Goal: Transaction & Acquisition: Book appointment/travel/reservation

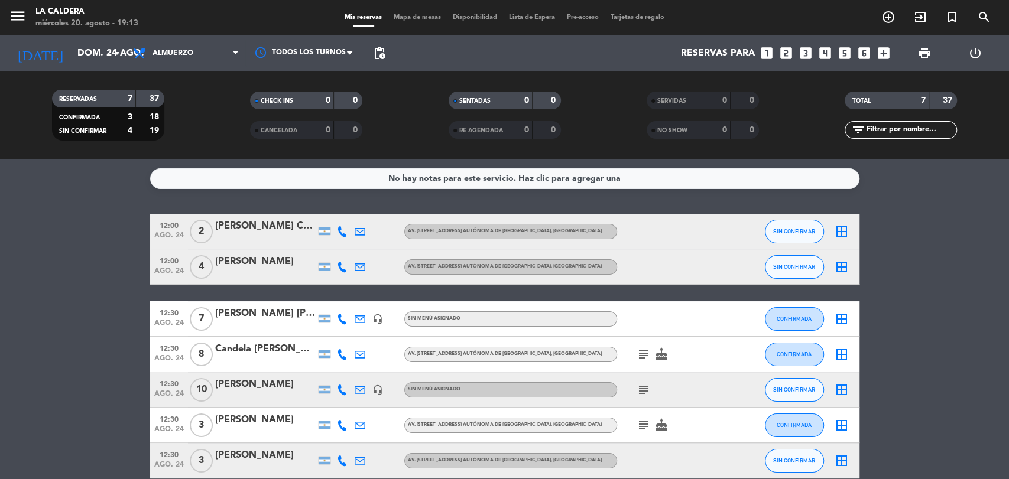
click at [114, 55] on icon "arrow_drop_down" at bounding box center [117, 53] width 14 height 14
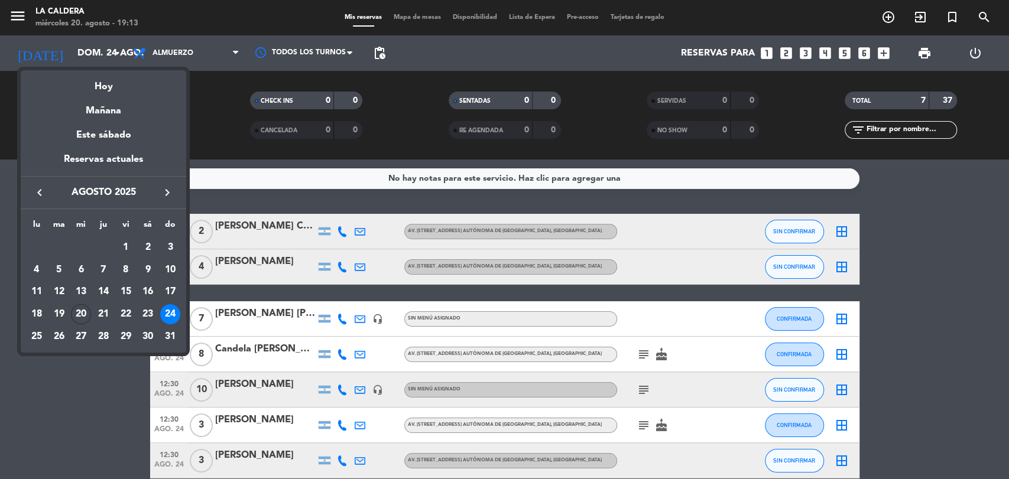
click at [168, 65] on div "semana que viene esta semana semana previa misma semana del año anterior Hoy Ma…" at bounding box center [103, 208] width 165 height 288
click at [77, 58] on div at bounding box center [504, 239] width 1009 height 479
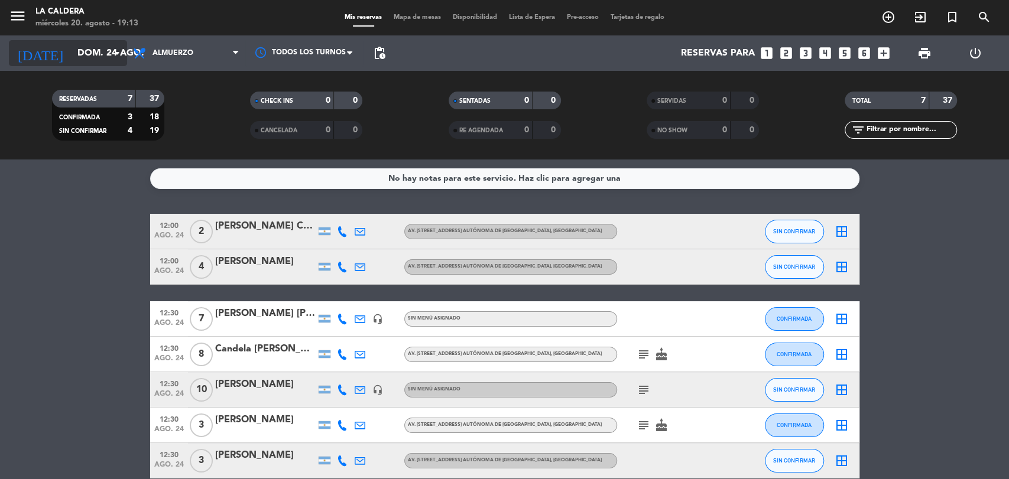
drag, startPoint x: 111, startPoint y: 67, endPoint x: 115, endPoint y: 61, distance: 7.4
click at [112, 67] on div "[DATE] dom. 24 ago. arrow_drop_down" at bounding box center [68, 52] width 118 height 35
click at [115, 58] on icon "arrow_drop_down" at bounding box center [117, 53] width 14 height 14
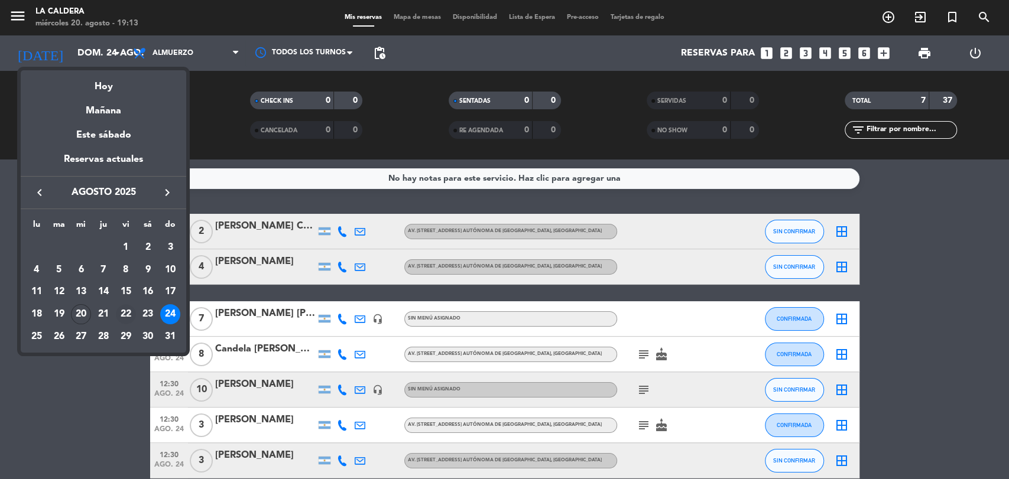
click at [129, 314] on div "22" at bounding box center [126, 314] width 20 height 20
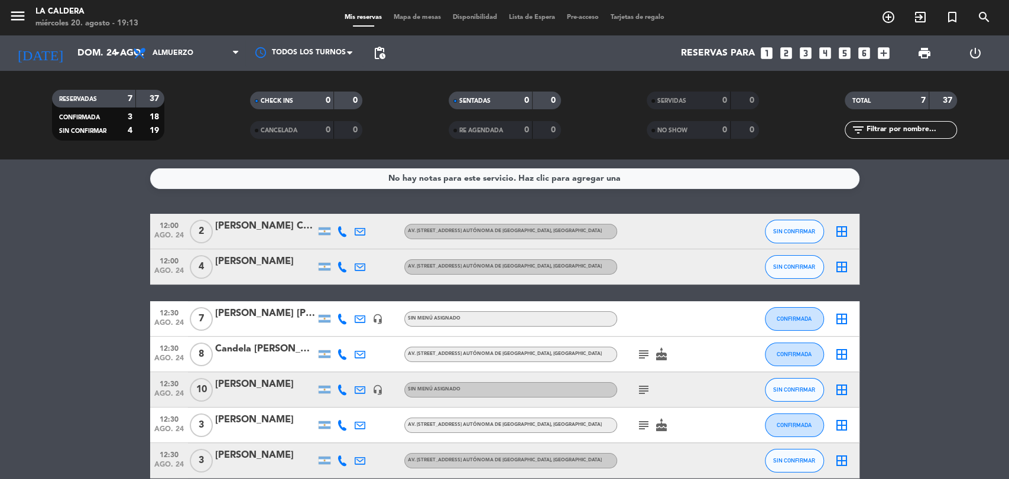
type input "vie. 22 ago."
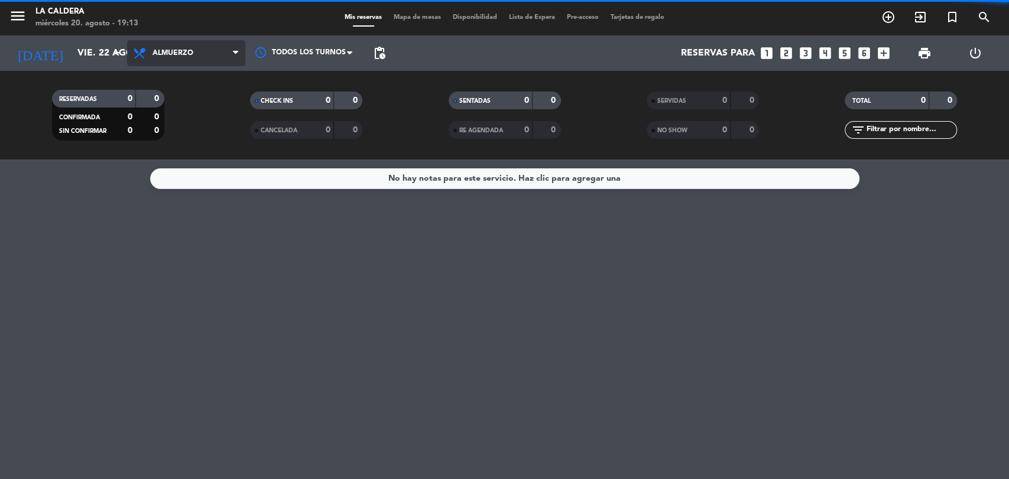
click at [228, 55] on span "Almuerzo" at bounding box center [186, 53] width 118 height 26
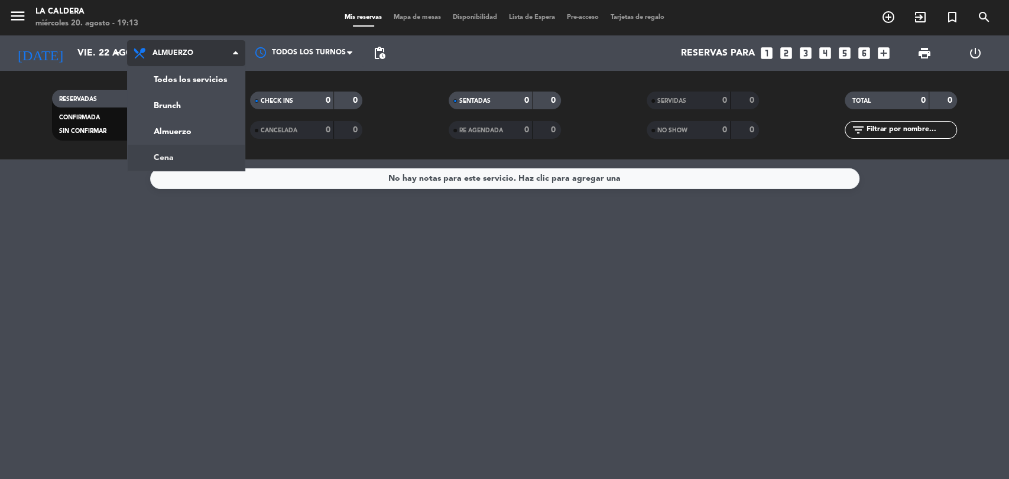
click at [201, 159] on ng-component "menu [PERSON_NAME] miércoles 20. agosto - 19:13 Mis reservas Mapa de mesas Disp…" at bounding box center [504, 239] width 1009 height 479
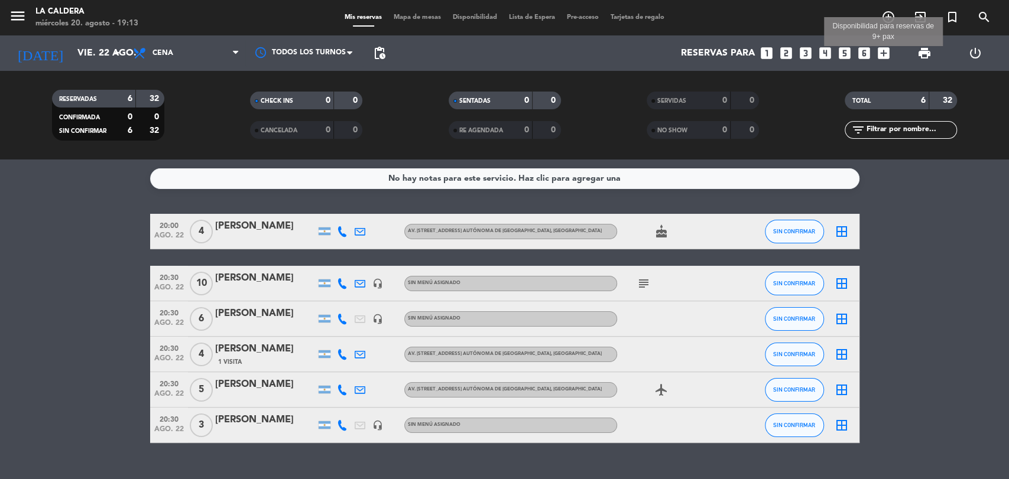
click at [876, 58] on icon "add_box" at bounding box center [883, 52] width 15 height 15
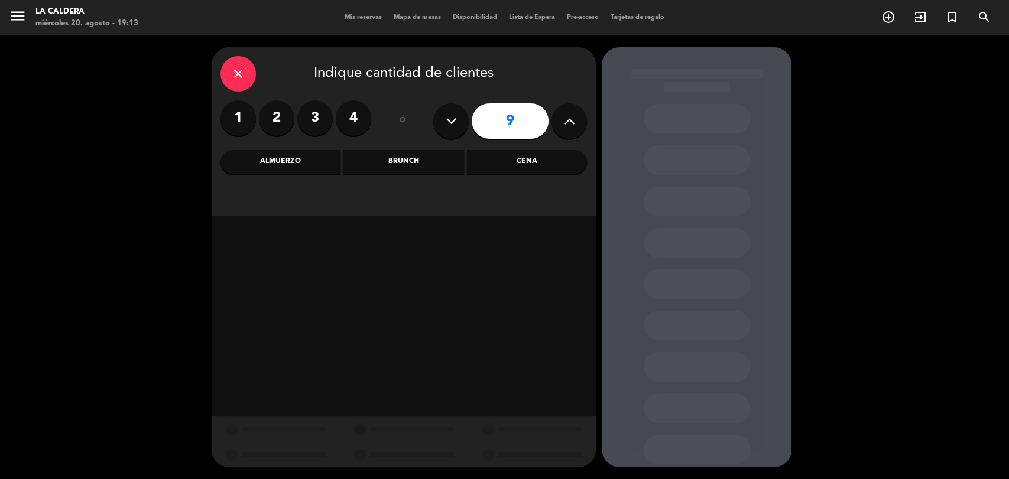
click at [441, 128] on button at bounding box center [450, 120] width 35 height 35
type input "7"
click at [538, 164] on div "Cena" at bounding box center [527, 162] width 120 height 24
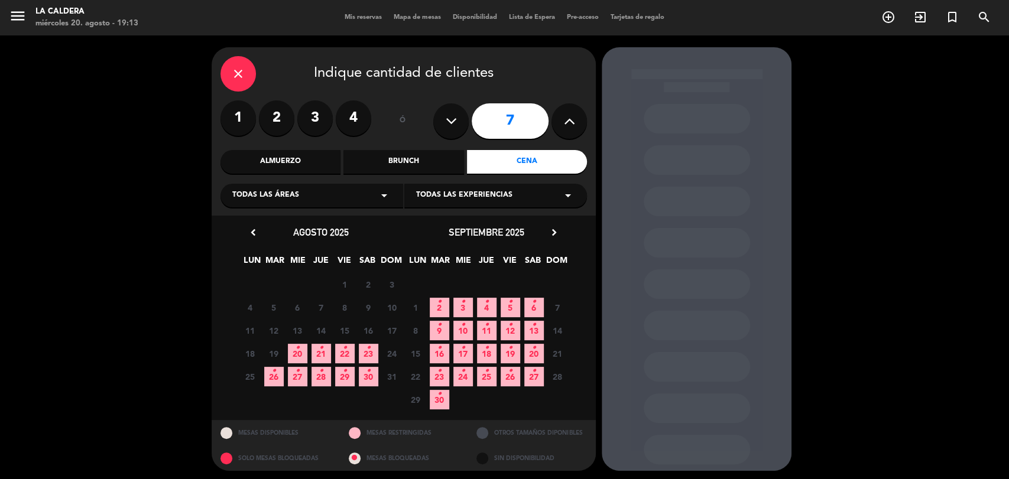
click at [343, 356] on icon "•" at bounding box center [345, 348] width 4 height 19
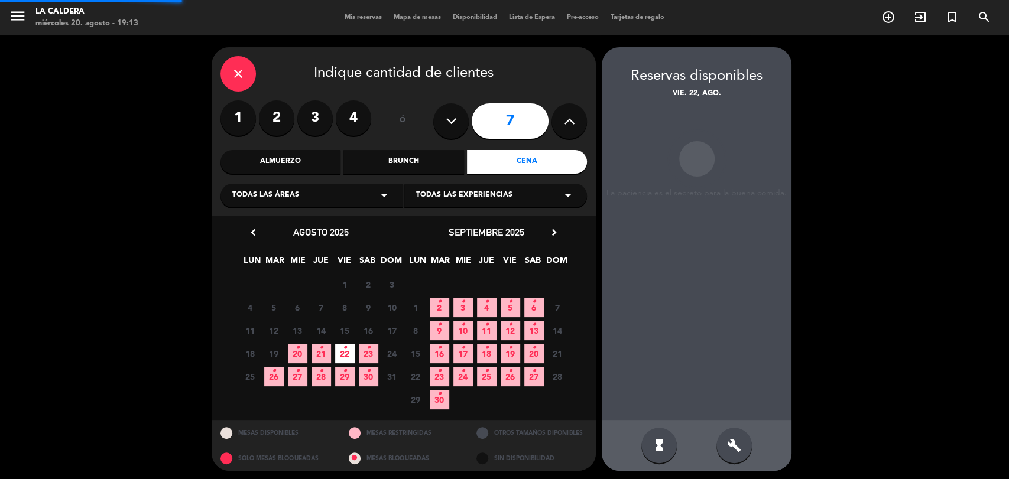
scroll to position [3, 0]
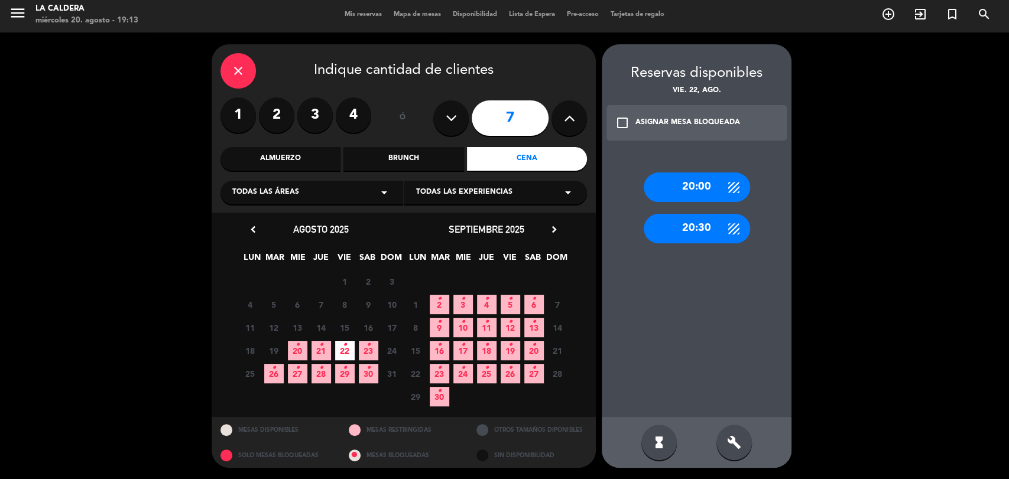
click at [698, 226] on div "20:30" at bounding box center [696, 229] width 106 height 30
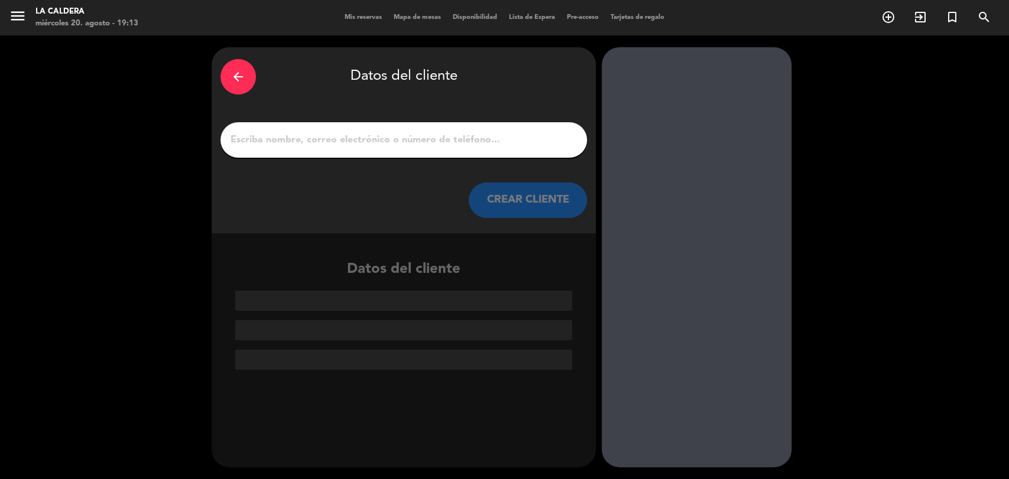
click at [415, 144] on input "1" at bounding box center [403, 140] width 349 height 17
click at [418, 142] on input "1" at bounding box center [403, 140] width 349 height 17
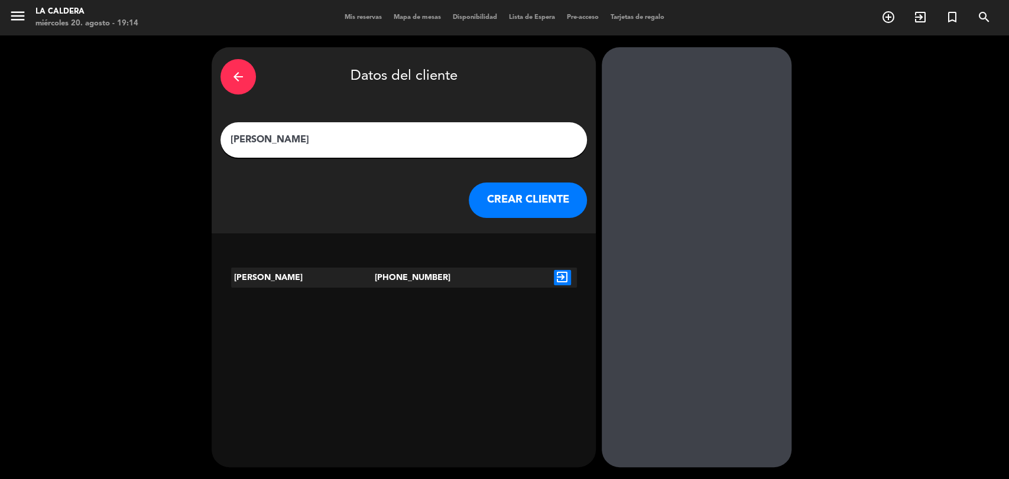
type input "[PERSON_NAME]"
click at [567, 285] on div "exit_to_app" at bounding box center [562, 278] width 29 height 20
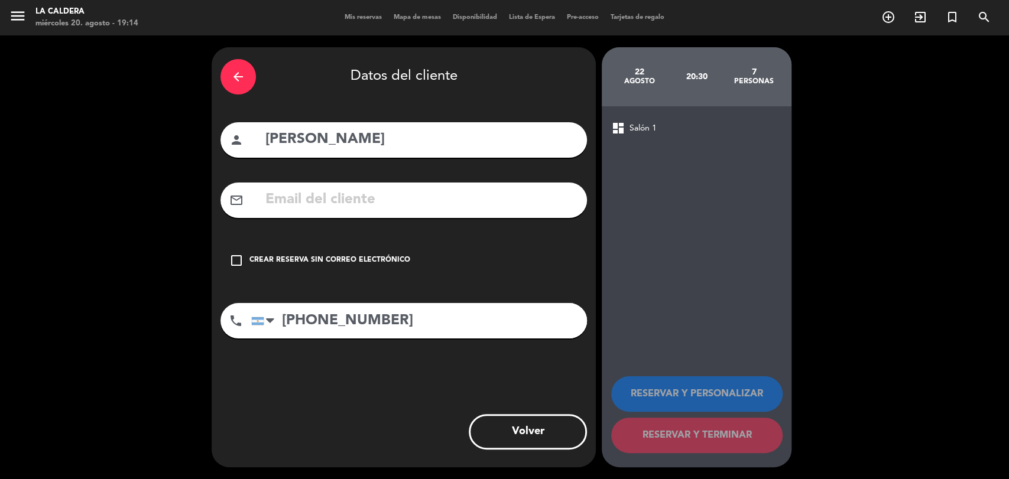
click at [239, 252] on div "check_box_outline_blank Crear reserva sin correo electrónico" at bounding box center [403, 260] width 366 height 35
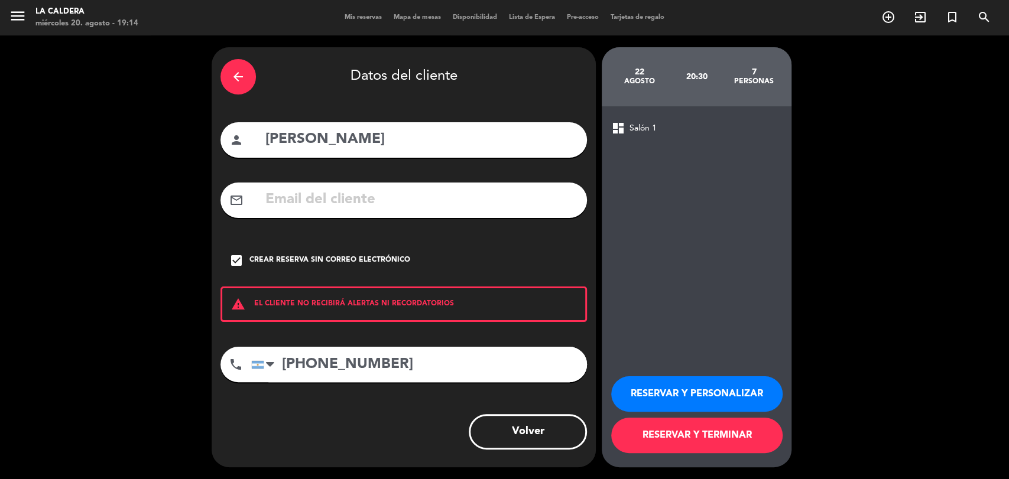
click at [688, 442] on button "RESERVAR Y TERMINAR" at bounding box center [696, 435] width 171 height 35
